Goal: Information Seeking & Learning: Find specific fact

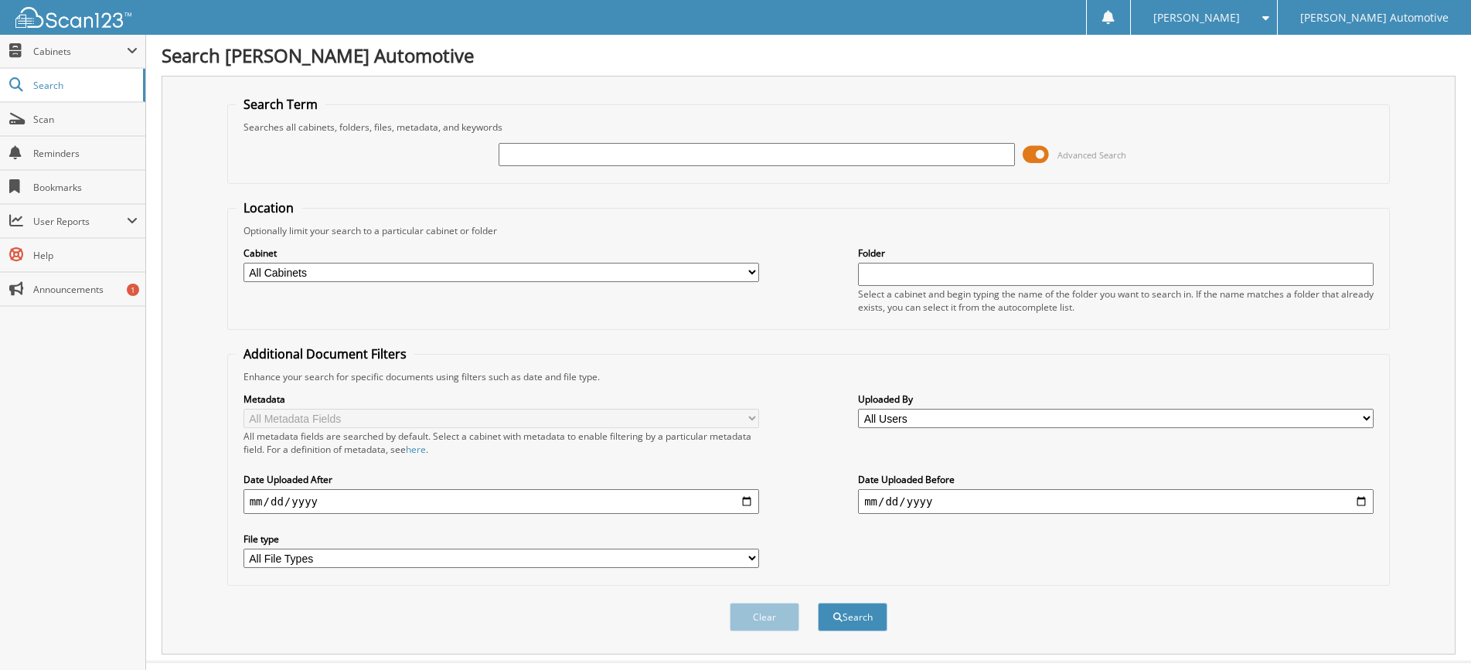
click at [505, 152] on input "text" at bounding box center [757, 154] width 516 height 23
type input "100916"
click at [818, 603] on button "Search" at bounding box center [853, 617] width 70 height 29
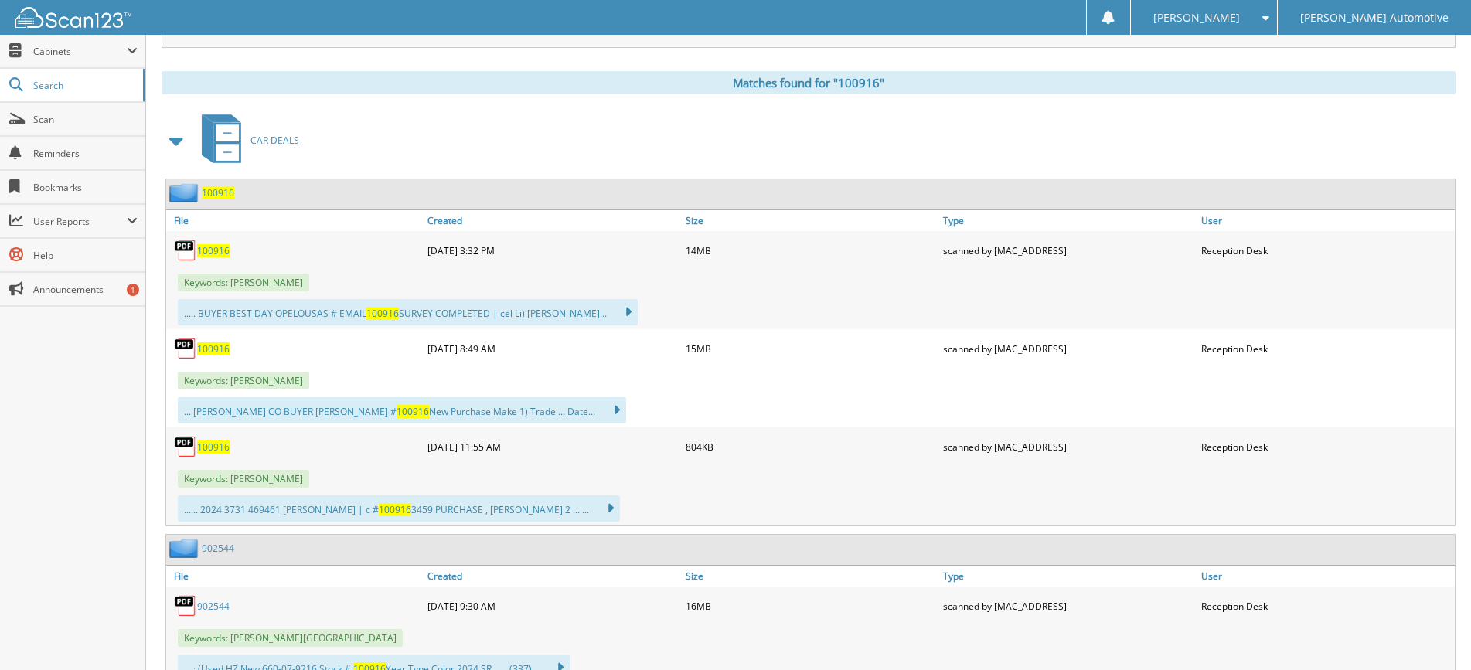
scroll to position [618, 0]
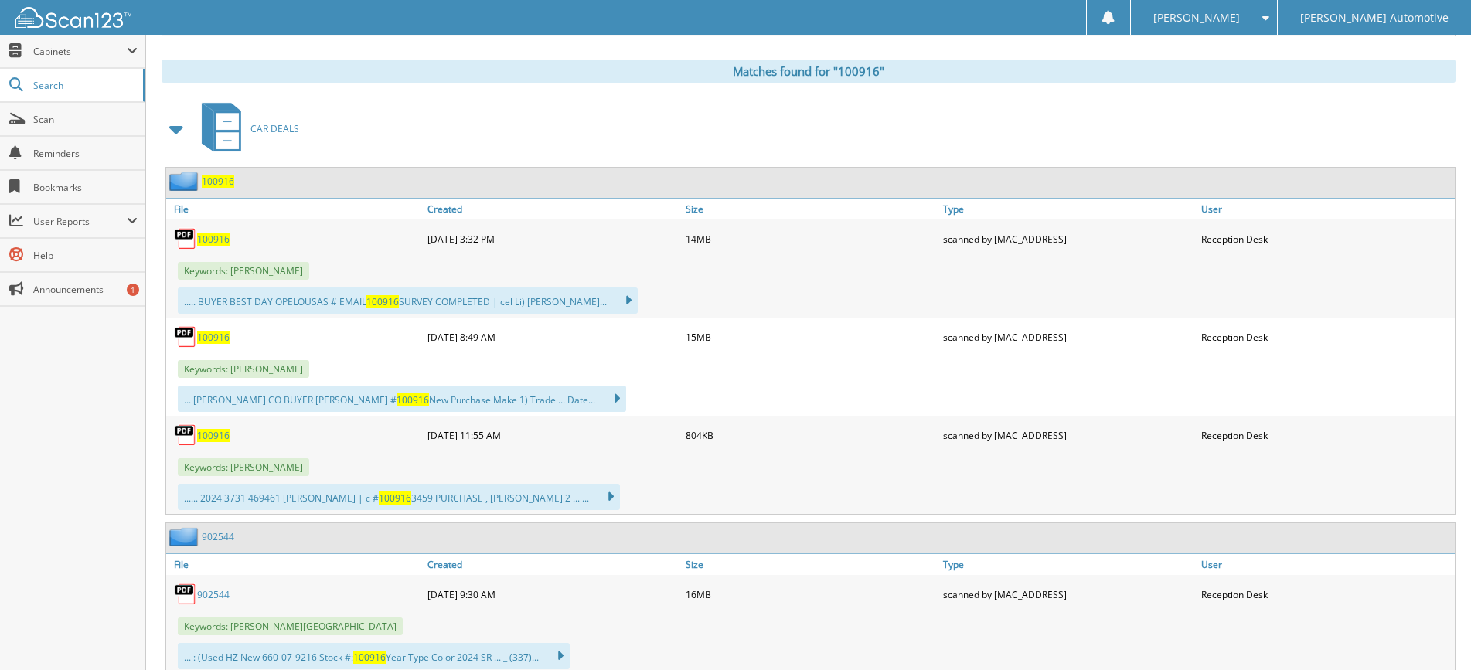
click at [209, 239] on span "100916" at bounding box center [213, 239] width 32 height 13
